Goal: Information Seeking & Learning: Learn about a topic

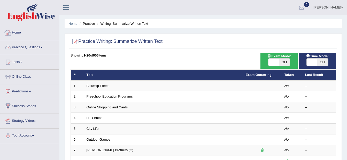
click at [22, 31] on link "Home" at bounding box center [29, 32] width 59 height 13
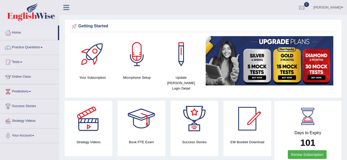
click at [42, 49] on link "Practice Questions" at bounding box center [29, 46] width 59 height 13
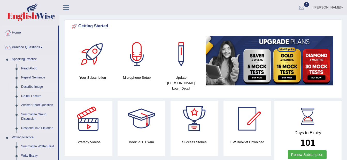
click at [35, 86] on link "Describe Image" at bounding box center [38, 86] width 39 height 9
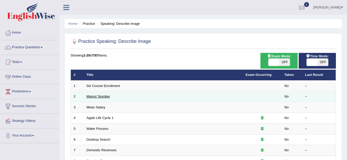
click at [90, 97] on link "Majors' Number" at bounding box center [99, 97] width 24 height 4
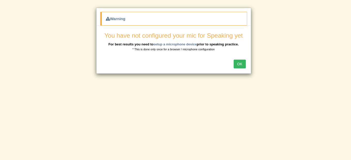
click at [242, 64] on button "OK" at bounding box center [240, 64] width 12 height 9
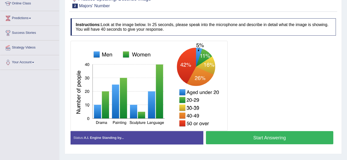
scroll to position [85, 0]
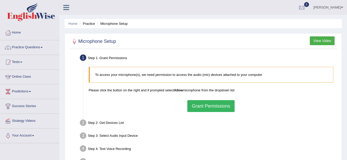
click at [26, 46] on link "Practice Questions" at bounding box center [29, 46] width 59 height 13
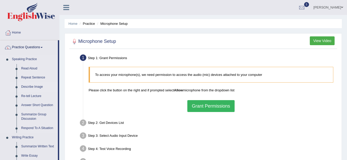
click at [30, 85] on link "Describe Image" at bounding box center [38, 86] width 39 height 9
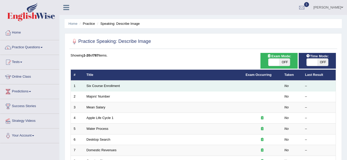
click at [89, 88] on td "Six Course Enrollment" at bounding box center [163, 86] width 159 height 11
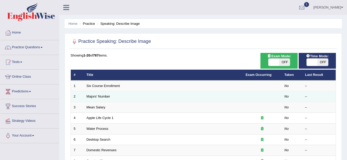
click at [167, 92] on td "Majors' Number" at bounding box center [163, 97] width 159 height 11
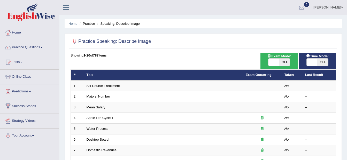
click at [322, 64] on span "OFF" at bounding box center [322, 62] width 11 height 7
checkbox input "true"
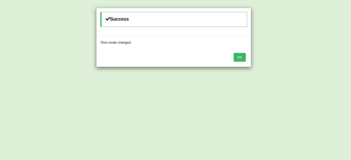
click at [236, 56] on button "OK" at bounding box center [240, 57] width 12 height 9
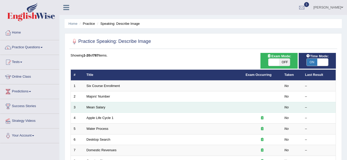
click at [159, 103] on td "Mean Salary" at bounding box center [163, 107] width 159 height 11
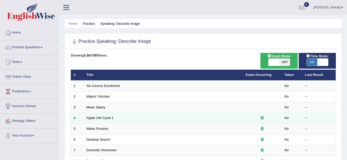
click at [240, 116] on td "Apple Life Cycle 1" at bounding box center [163, 118] width 159 height 11
click at [110, 120] on td "Apple Life Cycle 1" at bounding box center [163, 118] width 159 height 11
click at [108, 121] on td "Apple Life Cycle 1" at bounding box center [163, 118] width 159 height 11
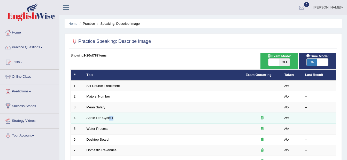
click at [108, 121] on td "Apple Life Cycle 1" at bounding box center [163, 118] width 159 height 11
click at [105, 119] on link "Apple Life Cycle 1" at bounding box center [100, 118] width 27 height 4
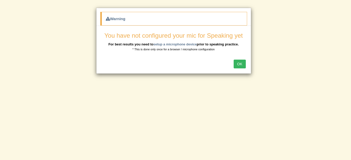
click at [239, 67] on button "OK" at bounding box center [240, 64] width 12 height 9
